Goal: Transaction & Acquisition: Purchase product/service

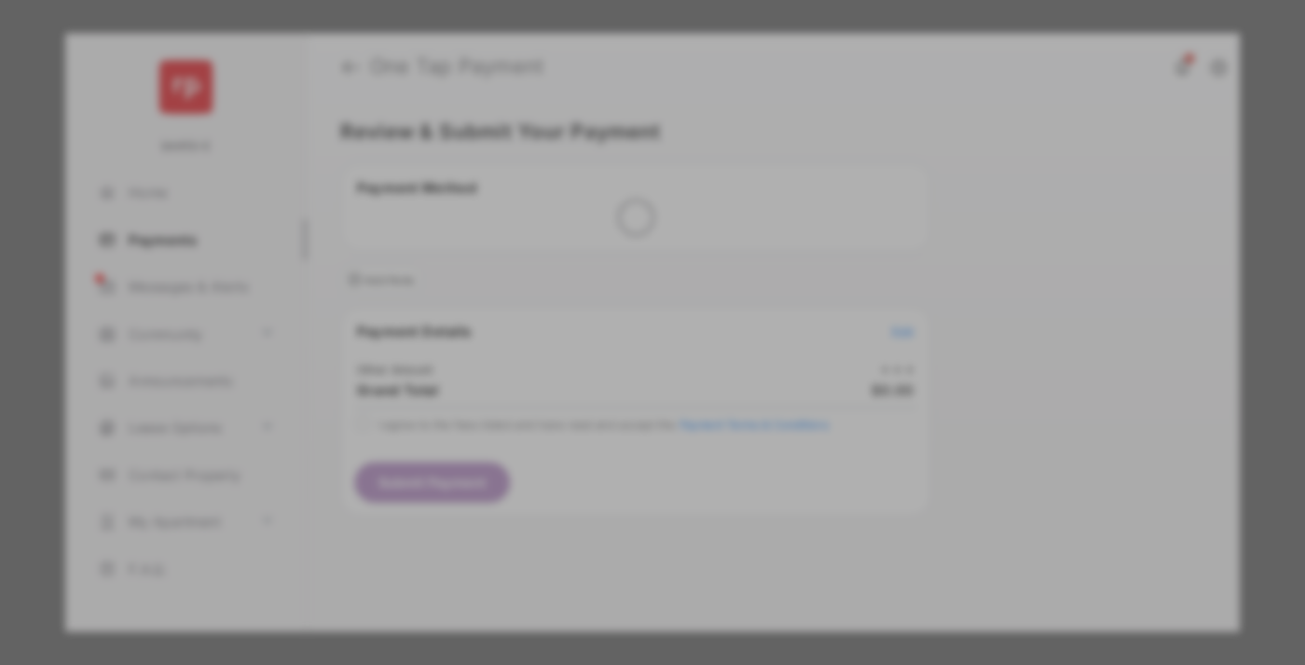
click at [618, 300] on div "Other Amount" at bounding box center [618, 316] width 302 height 32
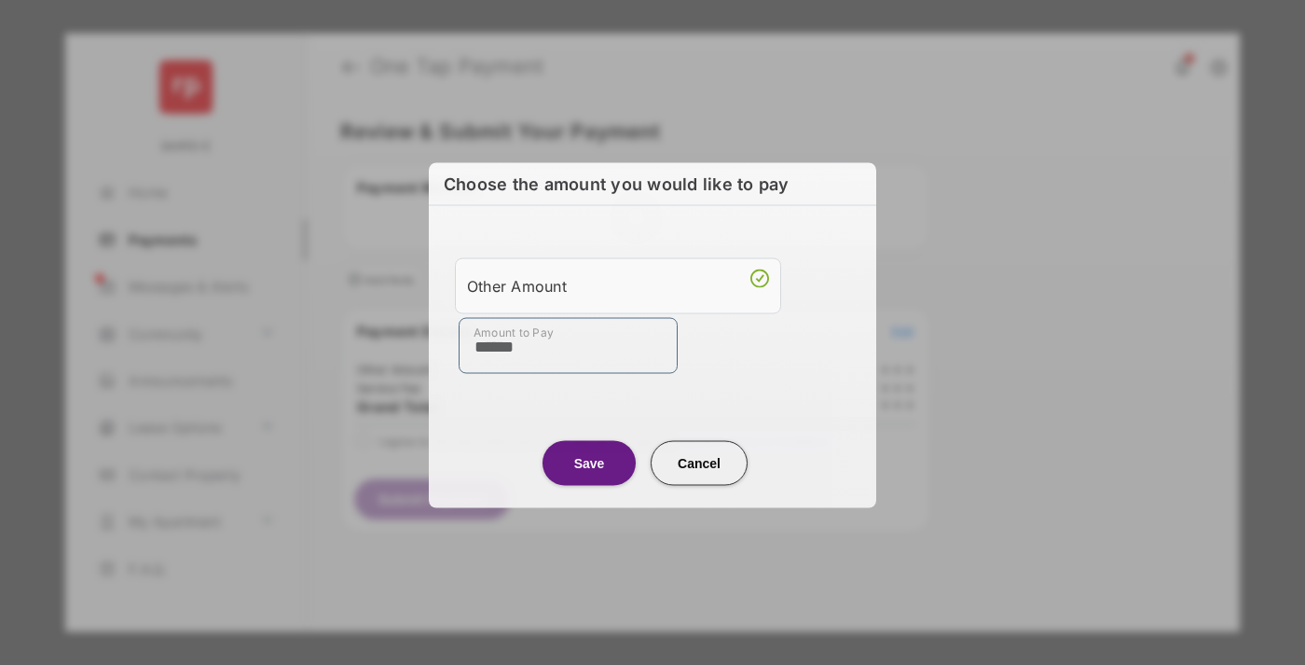
type input "******"
click at [589, 461] on button "Save" at bounding box center [589, 462] width 93 height 45
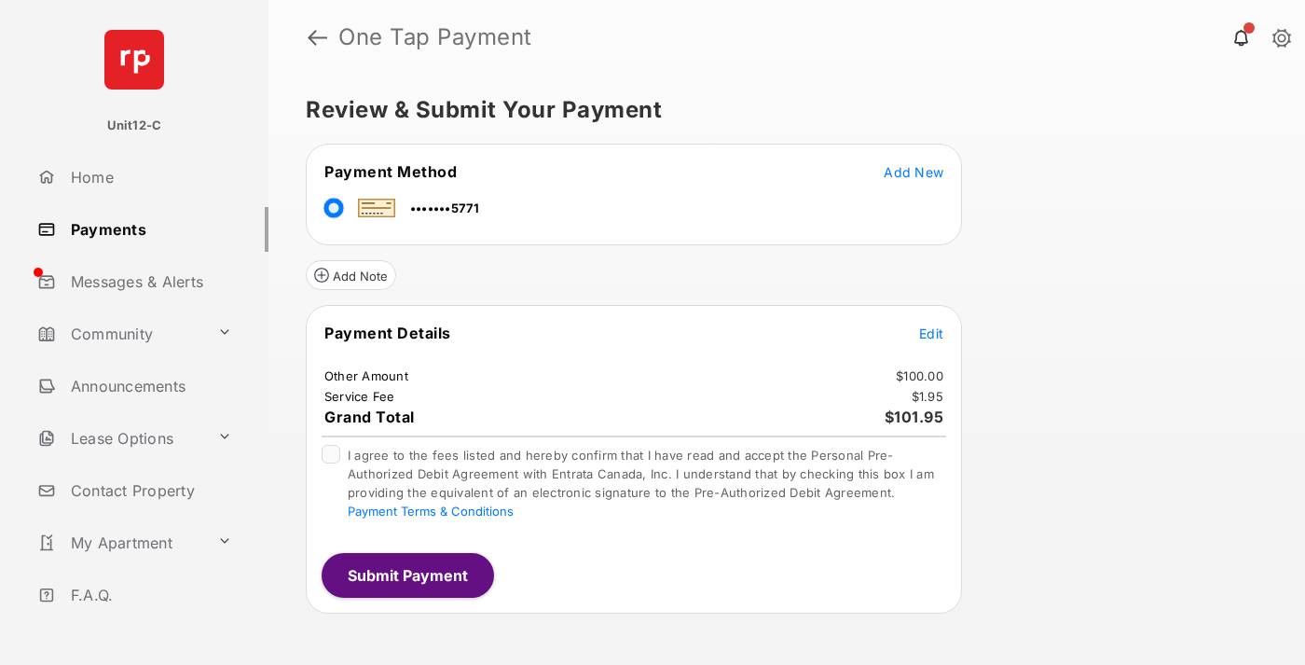
click at [931, 333] on span "Edit" at bounding box center [931, 333] width 24 height 16
click at [407, 574] on button "Submit Payment" at bounding box center [408, 575] width 172 height 45
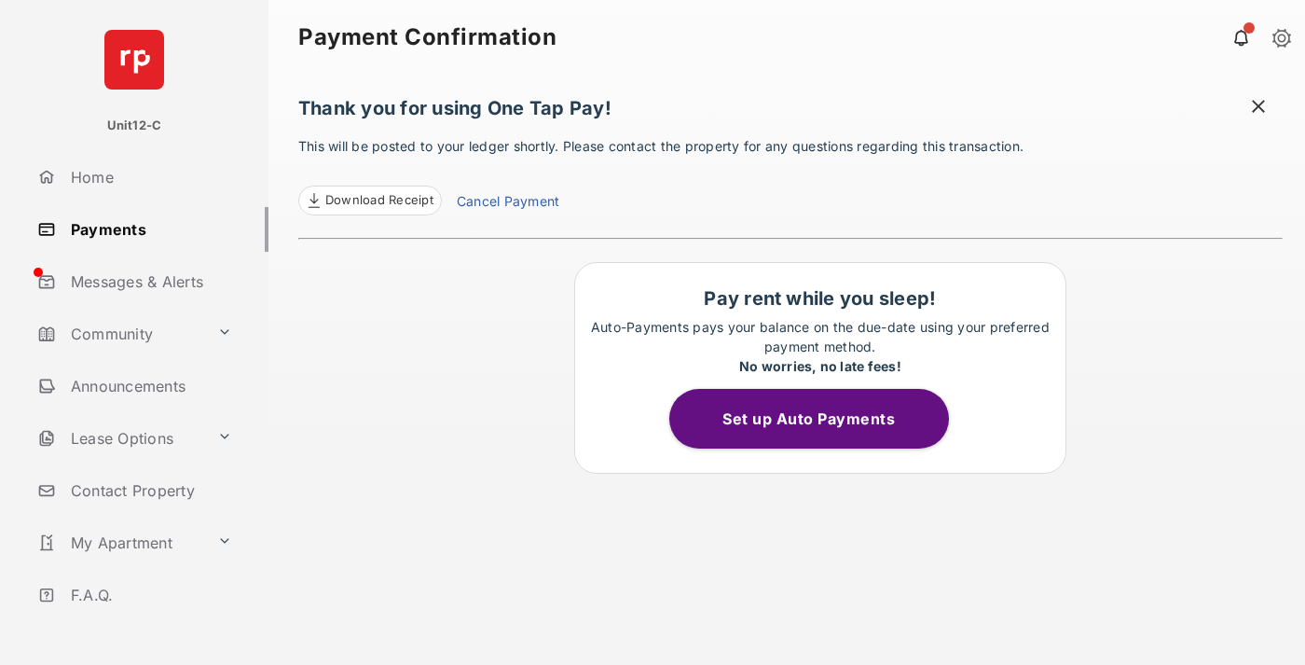
click at [1259, 108] on span at bounding box center [1258, 108] width 19 height 23
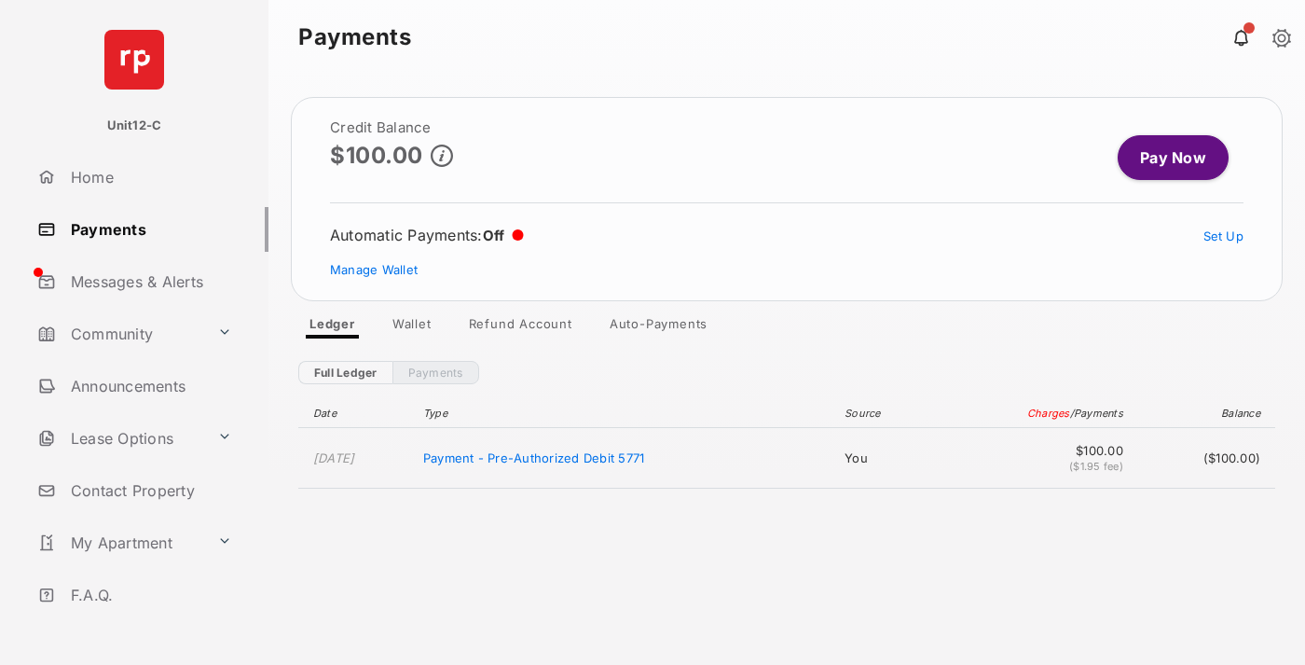
click at [374, 269] on link "Manage Wallet" at bounding box center [374, 269] width 88 height 15
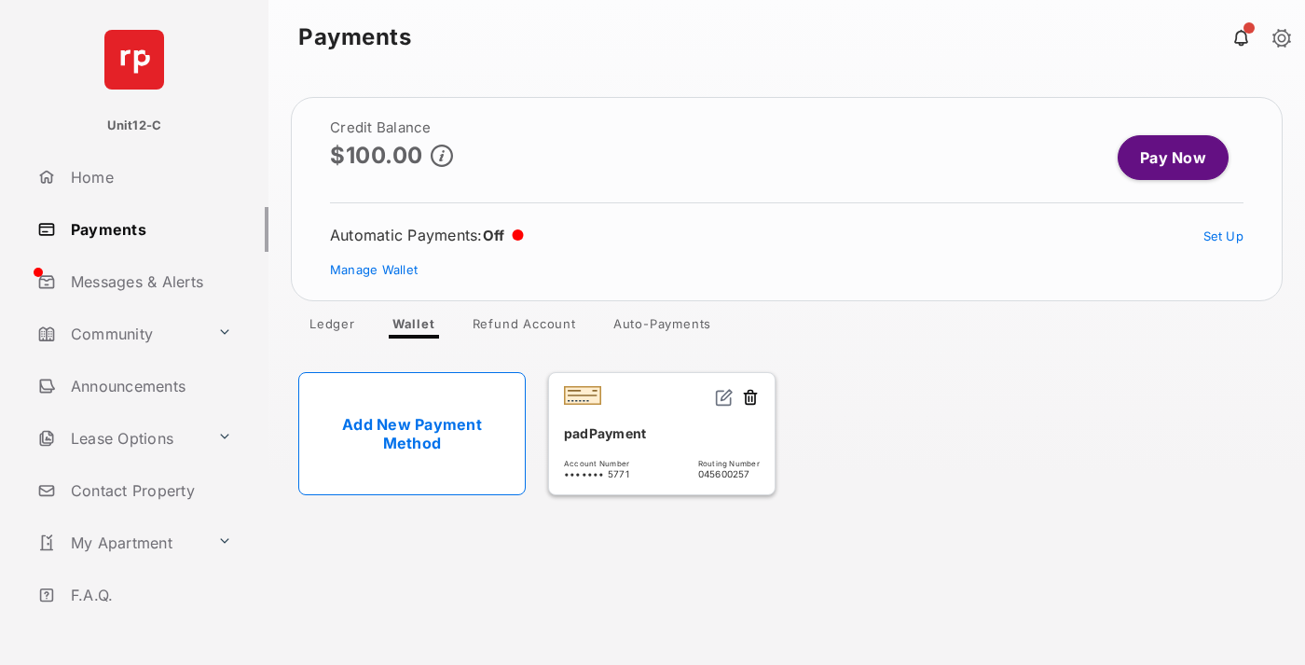
click at [751, 398] on button at bounding box center [750, 398] width 19 height 21
